Goal: Task Accomplishment & Management: Complete application form

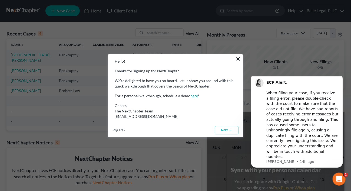
click at [240, 59] on button "×" at bounding box center [238, 58] width 5 height 9
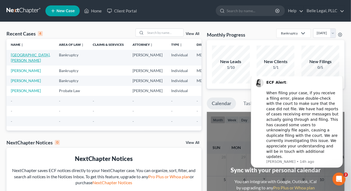
click at [15, 59] on link "[GEOGRAPHIC_DATA], [PERSON_NAME]" at bounding box center [31, 58] width 40 height 10
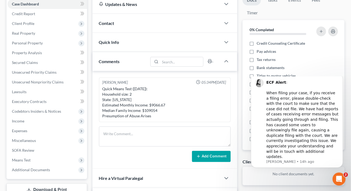
scroll to position [86, 0]
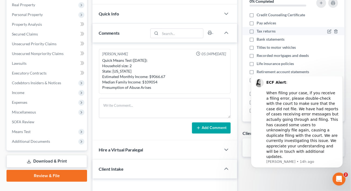
click at [264, 31] on span "Tax returns" at bounding box center [266, 30] width 19 height 5
click at [263, 31] on input "Tax returns" at bounding box center [261, 30] width 4 height 4
checkbox input "true"
click at [257, 38] on label "Bank statements" at bounding box center [271, 39] width 28 height 5
click at [259, 38] on input "Bank statements" at bounding box center [261, 39] width 4 height 4
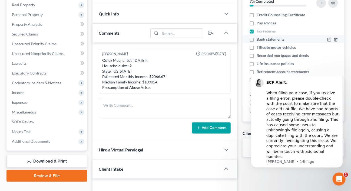
checkbox input "true"
click at [257, 55] on label "Recorded mortgages and deeds" at bounding box center [283, 55] width 52 height 5
click at [259, 55] on input "Recorded mortgages and deeds" at bounding box center [261, 55] width 4 height 4
checkbox input "true"
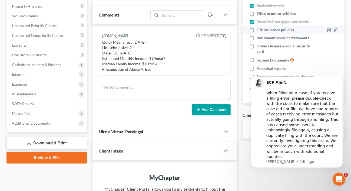
scroll to position [114, 0]
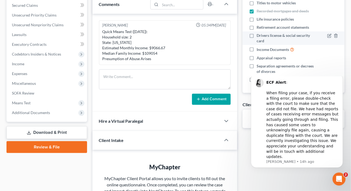
click at [257, 36] on label "Drivers license & social security card" at bounding box center [286, 38] width 58 height 11
click at [259, 36] on input "Drivers license & social security card" at bounding box center [261, 35] width 4 height 4
checkbox input "true"
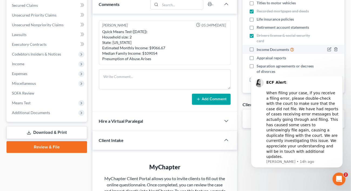
click at [257, 50] on label "Income Documents" at bounding box center [276, 49] width 38 height 6
click at [259, 50] on input "Income Documents" at bounding box center [261, 48] width 4 height 4
checkbox input "true"
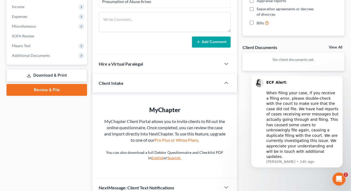
scroll to position [143, 0]
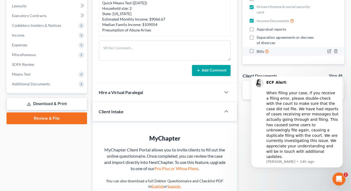
click at [257, 50] on label "Bills" at bounding box center [263, 51] width 12 height 6
click at [259, 50] on input "Bills" at bounding box center [261, 50] width 4 height 4
checkbox input "true"
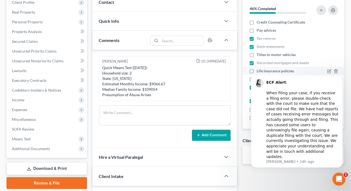
scroll to position [86, 0]
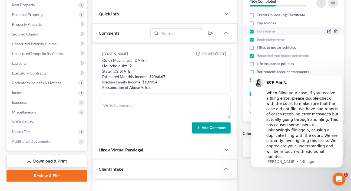
click at [327, 32] on icon "button" at bounding box center [329, 31] width 4 height 4
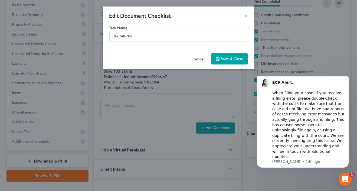
click at [222, 59] on button "Save & Close" at bounding box center [229, 58] width 37 height 11
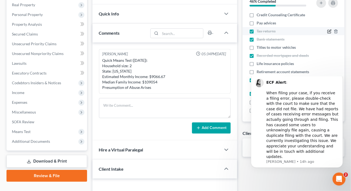
click at [327, 30] on icon "button" at bounding box center [329, 31] width 4 height 4
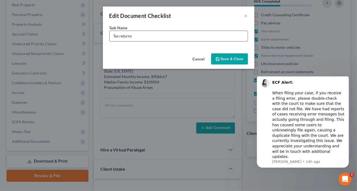
click at [137, 37] on input "Tax returns" at bounding box center [179, 36] width 138 height 10
click at [245, 16] on button "×" at bounding box center [246, 15] width 4 height 6
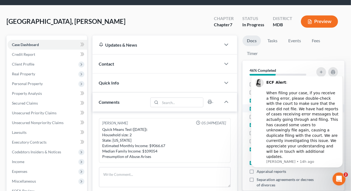
scroll to position [28, 0]
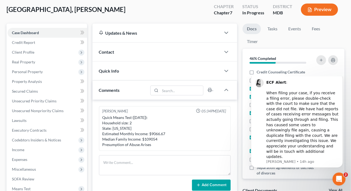
click at [250, 28] on link "Docs" at bounding box center [252, 29] width 18 height 11
click at [40, 52] on span "Client Profile" at bounding box center [48, 52] width 80 height 10
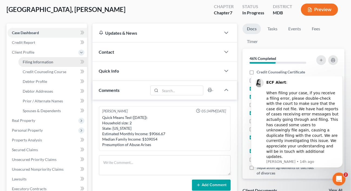
click at [42, 63] on span "Filing Information" at bounding box center [38, 62] width 31 height 5
select select "1"
select select "0"
select select "38"
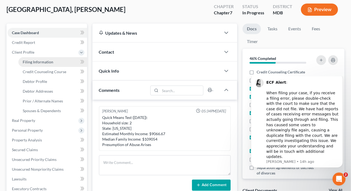
select select "0"
select select "21"
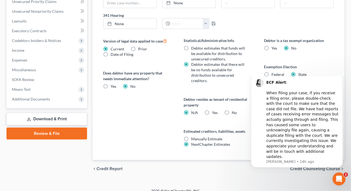
scroll to position [192, 0]
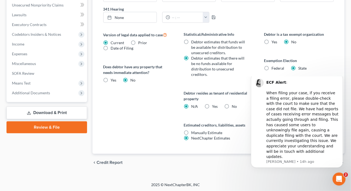
click at [244, 78] on div "Statistical/Administrative Info Debtor estimates that funds will be available f…" at bounding box center [218, 92] width 80 height 122
click at [341, 76] on icon "Dismiss notification" at bounding box center [341, 75] width 2 height 2
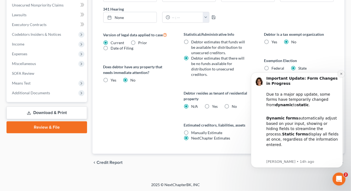
click at [340, 73] on button "Dismiss notification" at bounding box center [341, 73] width 7 height 7
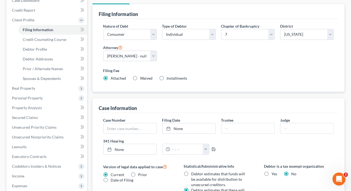
scroll to position [50, 0]
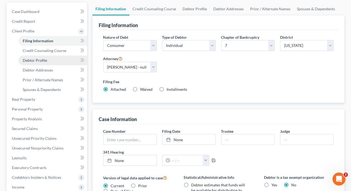
click at [36, 58] on span "Debtor Profile" at bounding box center [35, 60] width 24 height 5
select select "0"
select select "1"
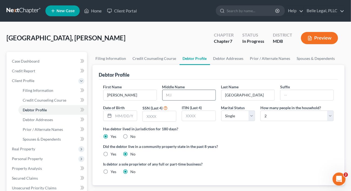
click at [175, 96] on input "text" at bounding box center [189, 95] width 53 height 10
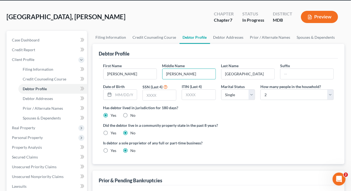
scroll to position [28, 0]
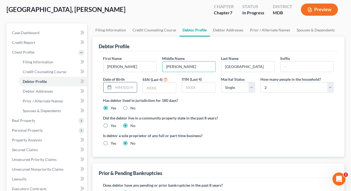
type input "[PERSON_NAME]"
click at [129, 87] on input "text" at bounding box center [125, 87] width 23 height 10
click at [119, 86] on input "text" at bounding box center [125, 87] width 23 height 10
click at [158, 88] on input "text" at bounding box center [159, 88] width 33 height 10
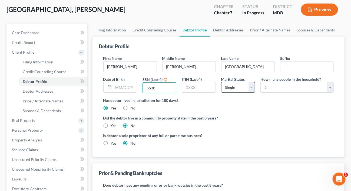
type input "5538"
click at [221, 82] on select "Select Single Married Separated Divorced Widowed" at bounding box center [238, 87] width 34 height 11
select select "1"
click option "Married" at bounding box center [0, 0] width 0 height 0
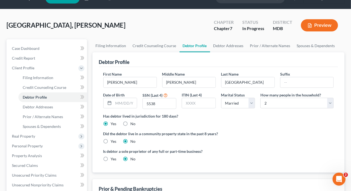
scroll to position [12, 0]
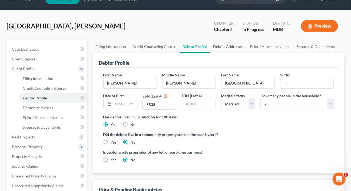
click at [228, 47] on link "Debtor Addresses" at bounding box center [228, 46] width 37 height 13
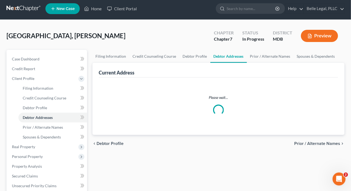
select select "0"
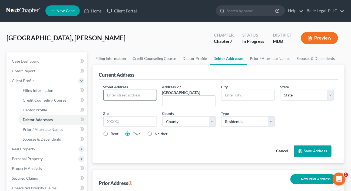
click at [129, 98] on input "text" at bounding box center [130, 95] width 53 height 10
type input "[STREET_ADDRESS][PERSON_NAME]"
click at [232, 94] on input "text" at bounding box center [248, 95] width 53 height 10
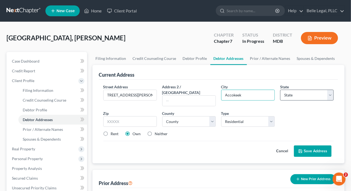
type input "Accokeek"
click at [280, 90] on select "State [US_STATE] AK AR AZ CA CO CT DE DC [GEOGRAPHIC_DATA] [GEOGRAPHIC_DATA] GU…" at bounding box center [307, 95] width 54 height 11
select select "21"
click option "MD" at bounding box center [0, 0] width 0 height 0
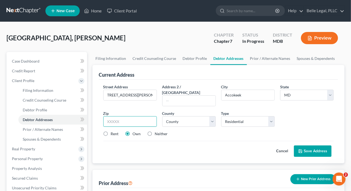
click at [126, 117] on input "text" at bounding box center [130, 121] width 54 height 11
type input "20607"
click at [162, 116] on select "County [GEOGRAPHIC_DATA] [GEOGRAPHIC_DATA] [GEOGRAPHIC_DATA] [GEOGRAPHIC_DATA] …" at bounding box center [189, 121] width 54 height 11
select select "16"
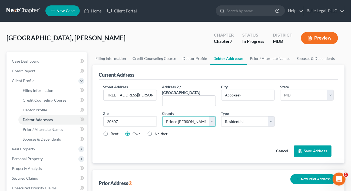
click option "Prince [PERSON_NAME]'s County" at bounding box center [0, 0] width 0 height 0
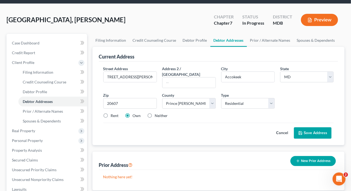
scroll to position [0, 0]
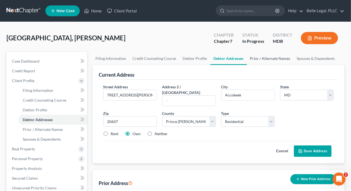
click at [259, 58] on link "Prior / Alternate Names" at bounding box center [270, 58] width 47 height 13
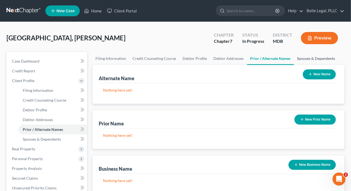
click at [305, 59] on link "Spouses & Dependents" at bounding box center [316, 58] width 45 height 13
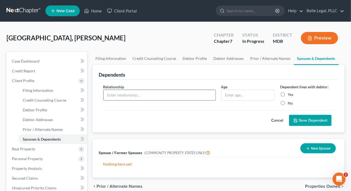
click at [148, 96] on input "text" at bounding box center [160, 95] width 112 height 10
type input "S"
type input "W"
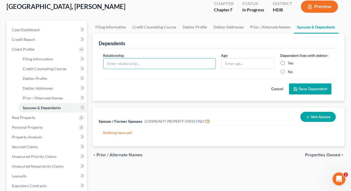
scroll to position [57, 0]
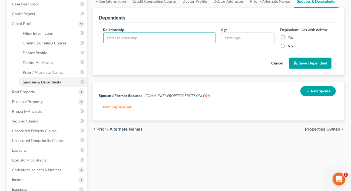
click at [189, 113] on div "Nothing here yet!" at bounding box center [219, 110] width 240 height 21
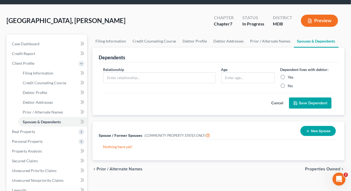
scroll to position [28, 0]
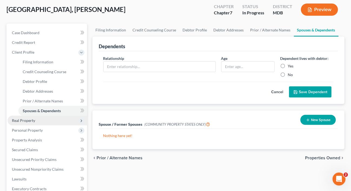
click at [54, 120] on span "Real Property" at bounding box center [48, 121] width 80 height 10
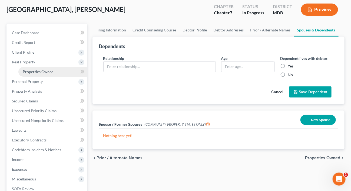
click at [51, 72] on span "Properties Owned" at bounding box center [38, 71] width 31 height 5
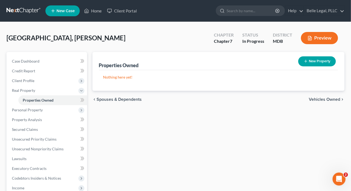
click at [156, 77] on p "Nothing here yet!" at bounding box center [218, 76] width 231 height 5
click at [303, 60] on button "New Property" at bounding box center [318, 61] width 38 height 10
select select "0"
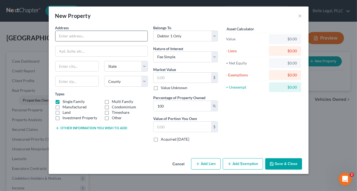
click at [85, 39] on input "text" at bounding box center [101, 36] width 92 height 10
click at [153, 31] on select "Select Debtor 1 Only Debtor 2 Only Debtor 1 And Debtor 2 Only At Least One Of T…" at bounding box center [185, 36] width 65 height 11
select select "3"
click option "At Least One Of The Debtors And Another" at bounding box center [0, 0] width 0 height 0
click at [85, 37] on input "text" at bounding box center [101, 36] width 92 height 10
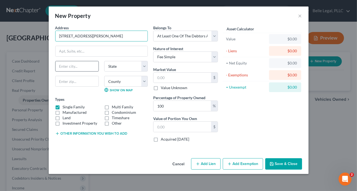
type input "[STREET_ADDRESS][PERSON_NAME]"
click at [77, 65] on input "text" at bounding box center [76, 66] width 43 height 10
drag, startPoint x: 111, startPoint y: 35, endPoint x: 32, endPoint y: 36, distance: 78.5
click at [55, 36] on input "[STREET_ADDRESS][PERSON_NAME]" at bounding box center [101, 36] width 92 height 10
click at [301, 15] on button "×" at bounding box center [300, 15] width 4 height 6
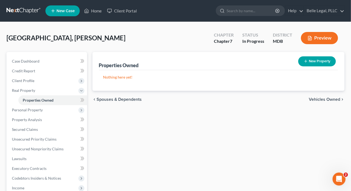
click at [250, 84] on div "Nothing here yet! Property Market Value Liens Exemptions" at bounding box center [219, 80] width 240 height 21
click at [42, 80] on span "Client Profile" at bounding box center [48, 81] width 80 height 10
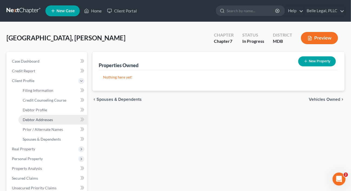
click at [45, 120] on span "Debtor Addresses" at bounding box center [38, 119] width 30 height 5
select select "0"
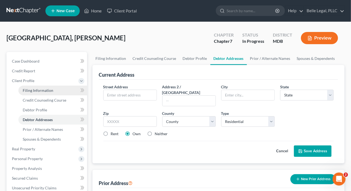
click at [33, 88] on span "Filing Information" at bounding box center [38, 90] width 31 height 5
select select "1"
select select "0"
select select "38"
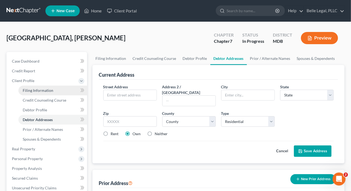
select select "0"
select select "21"
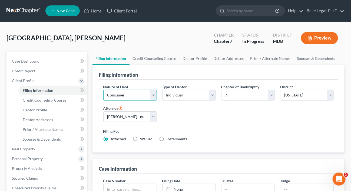
click at [103, 90] on select "Select Business Consumer Other" at bounding box center [130, 95] width 54 height 11
click option "Consumer" at bounding box center [0, 0] width 0 height 0
click at [195, 58] on link "Debtor Profile" at bounding box center [195, 58] width 31 height 13
select select "1"
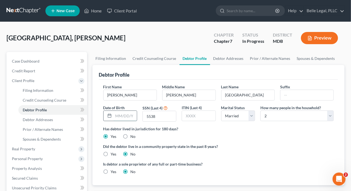
click at [121, 114] on input "text" at bounding box center [125, 116] width 23 height 10
